Goal: Navigation & Orientation: Find specific page/section

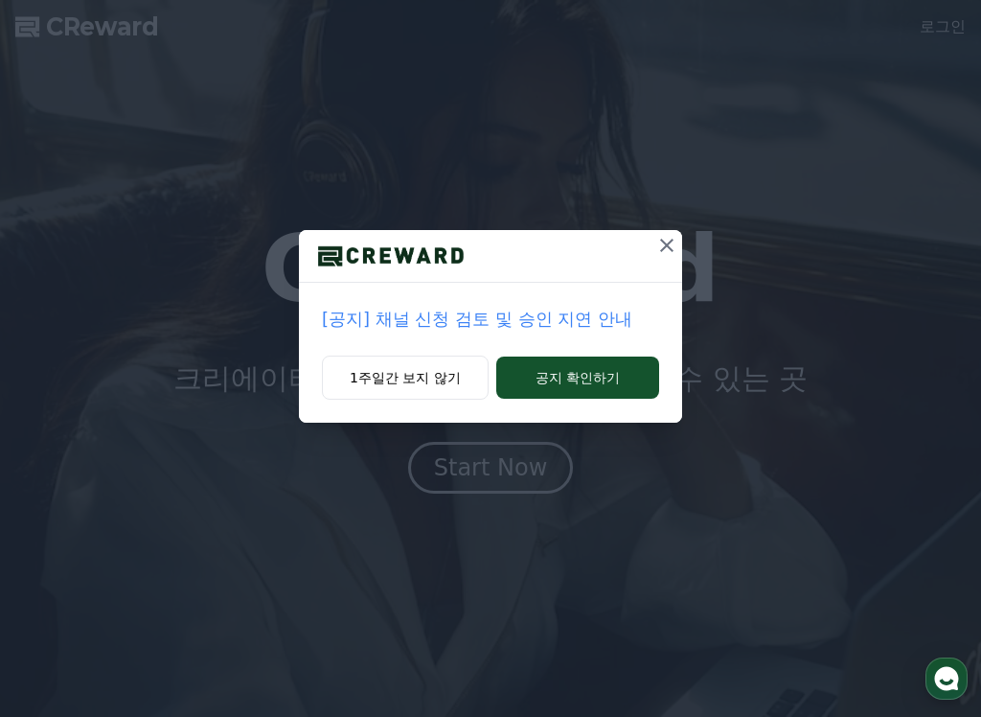
click at [674, 242] on icon at bounding box center [666, 245] width 23 height 23
click at [668, 245] on icon at bounding box center [667, 245] width 13 height 13
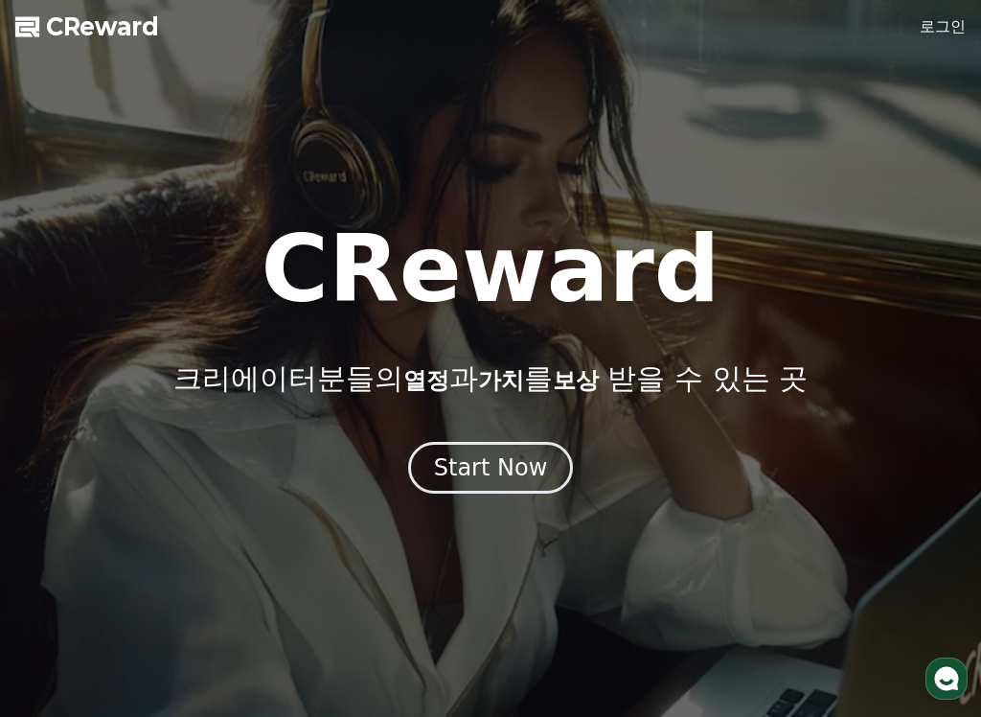
click at [668, 245] on h1 "CReward" at bounding box center [490, 269] width 459 height 92
click at [522, 475] on div "Start Now" at bounding box center [490, 467] width 119 height 33
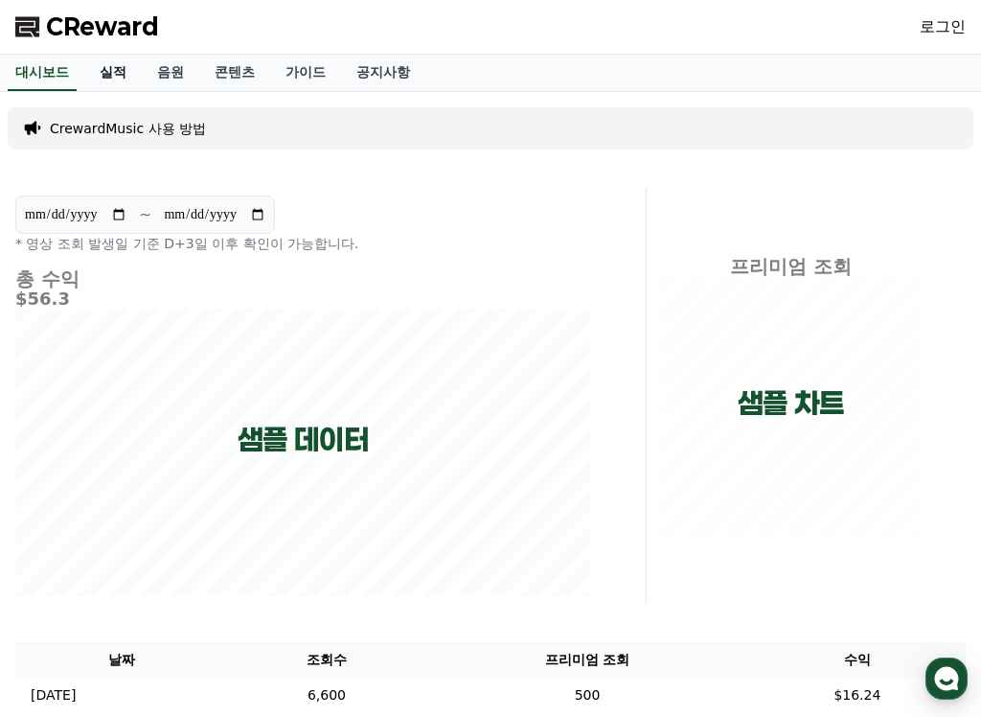
click at [107, 55] on link "실적" at bounding box center [112, 73] width 57 height 36
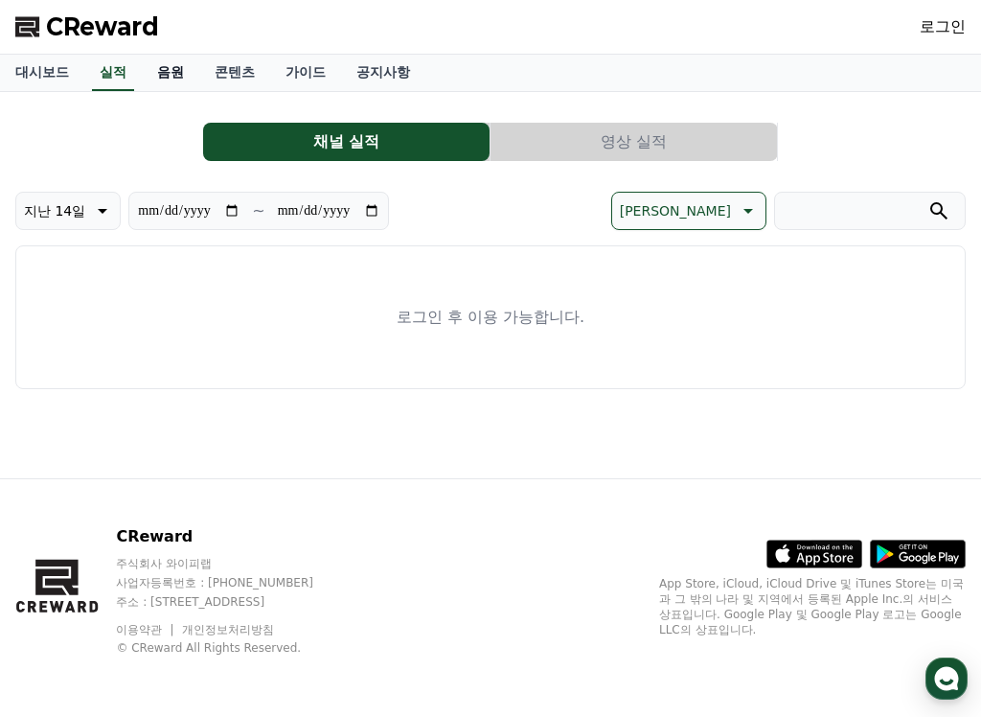
click at [147, 74] on link "음원" at bounding box center [170, 73] width 57 height 36
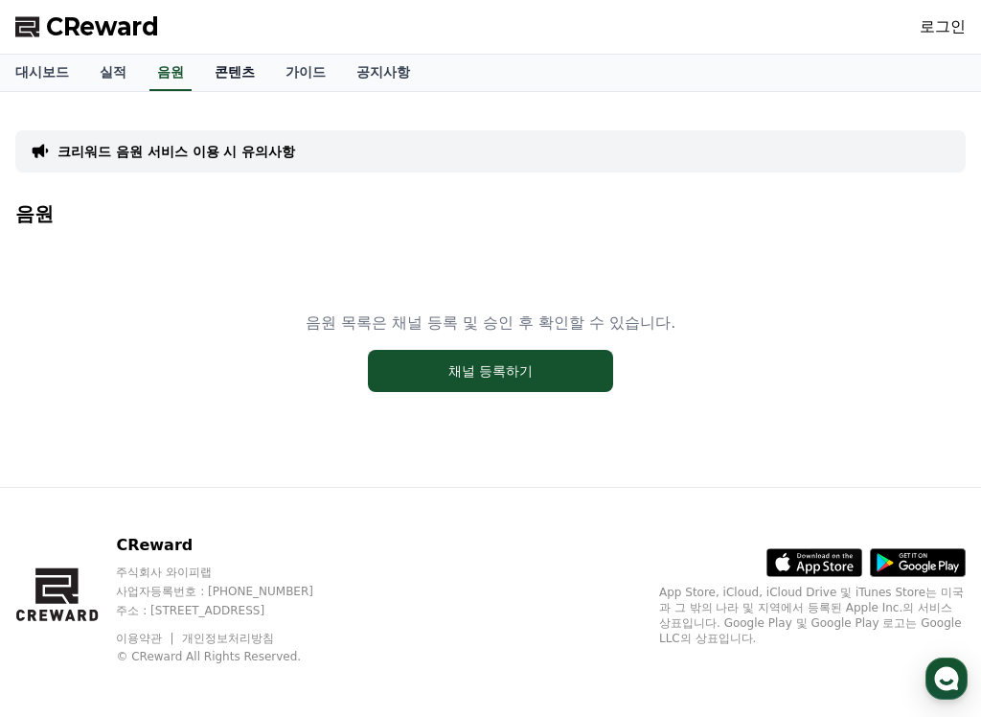
click at [224, 71] on link "콘텐츠" at bounding box center [234, 73] width 71 height 36
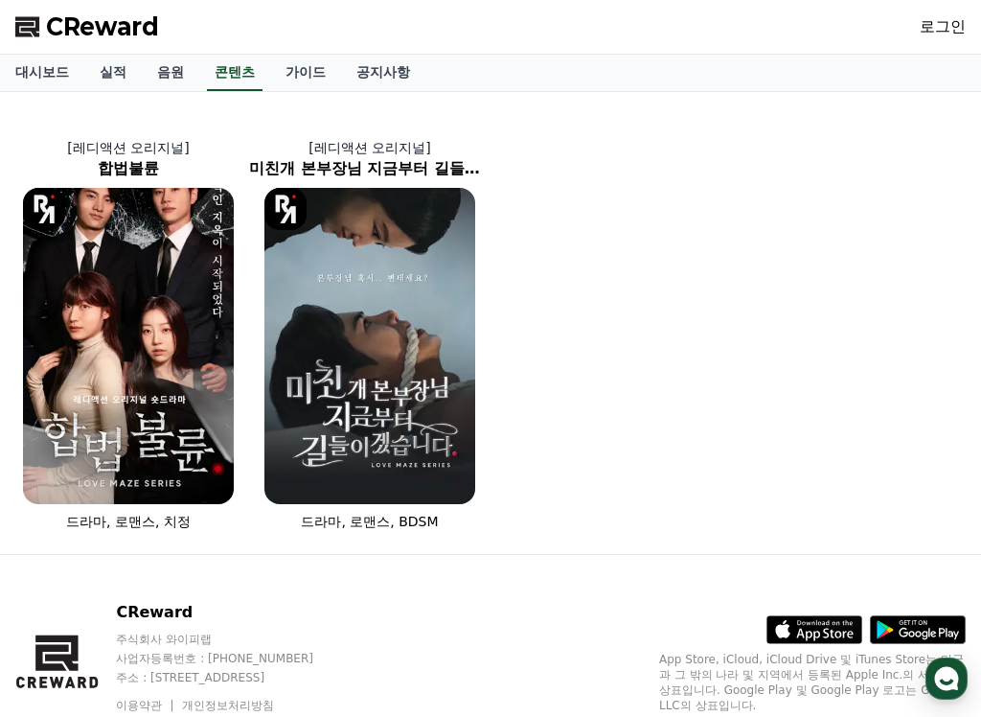
click at [311, 67] on link "가이드" at bounding box center [305, 73] width 71 height 36
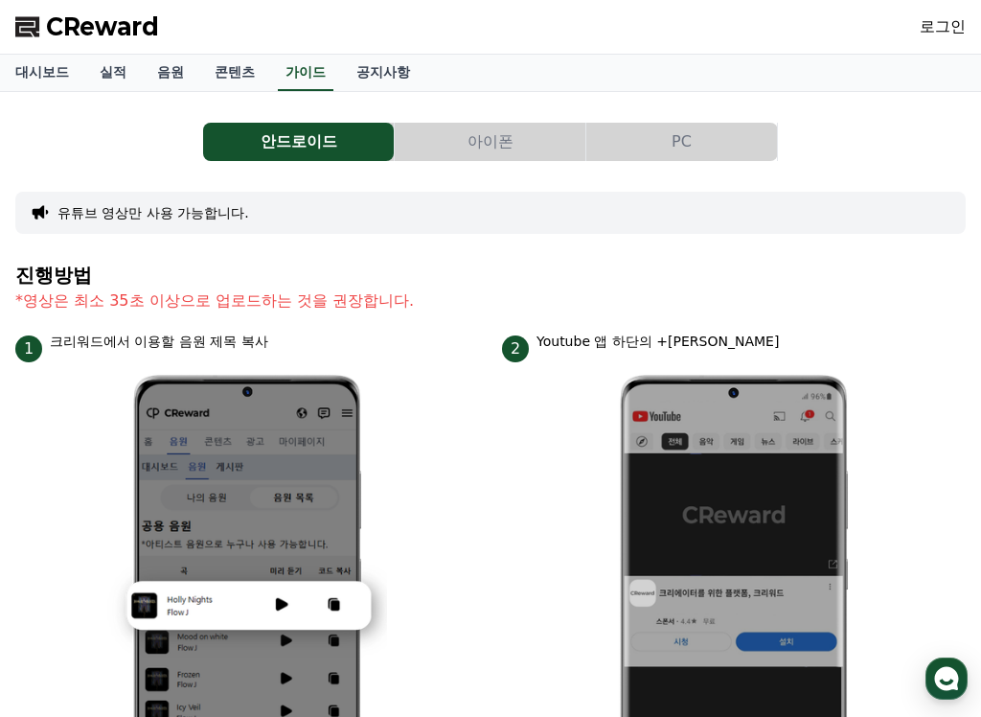
click at [961, 22] on link "로그인" at bounding box center [943, 26] width 46 height 23
